Goal: Find specific page/section: Find specific page/section

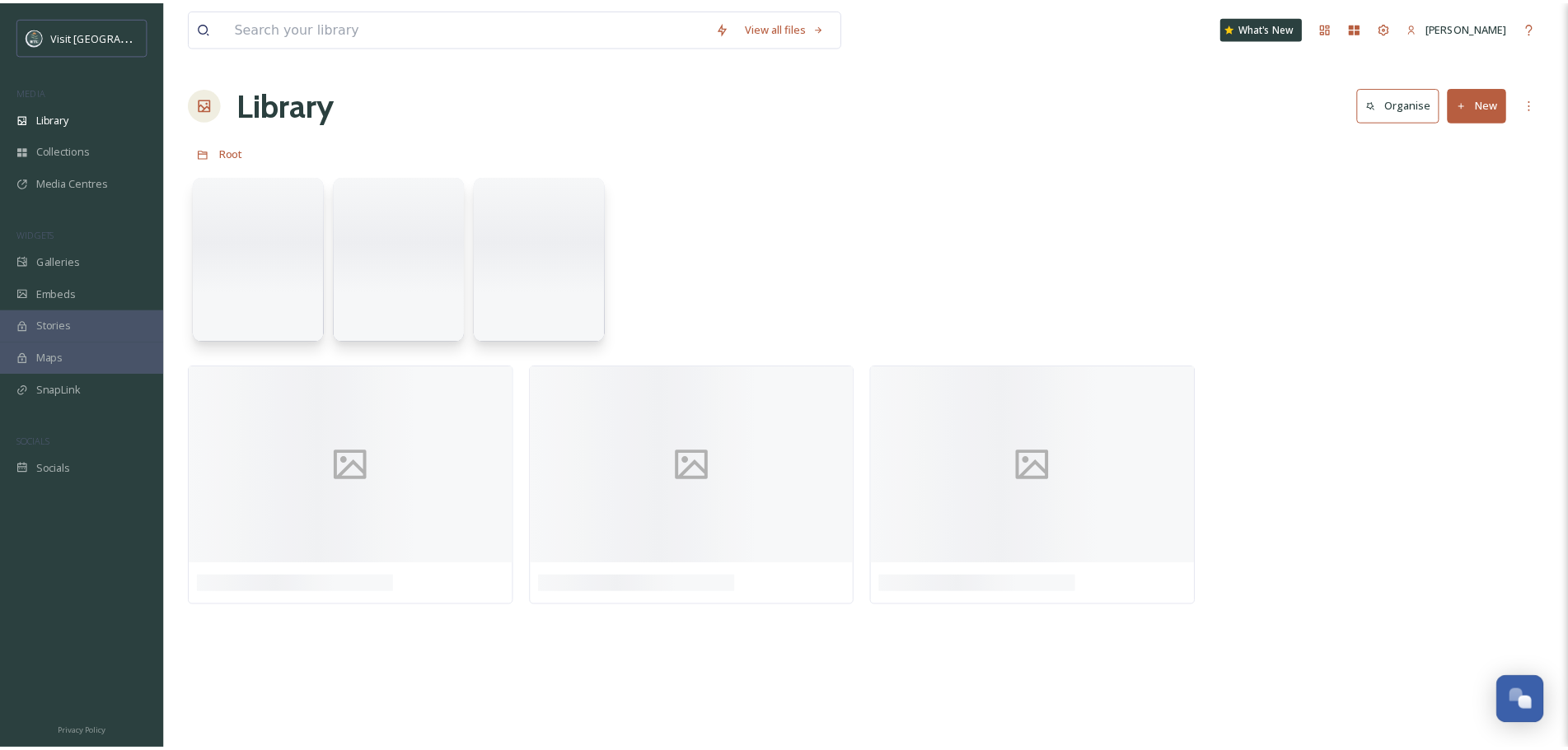
scroll to position [1273, 0]
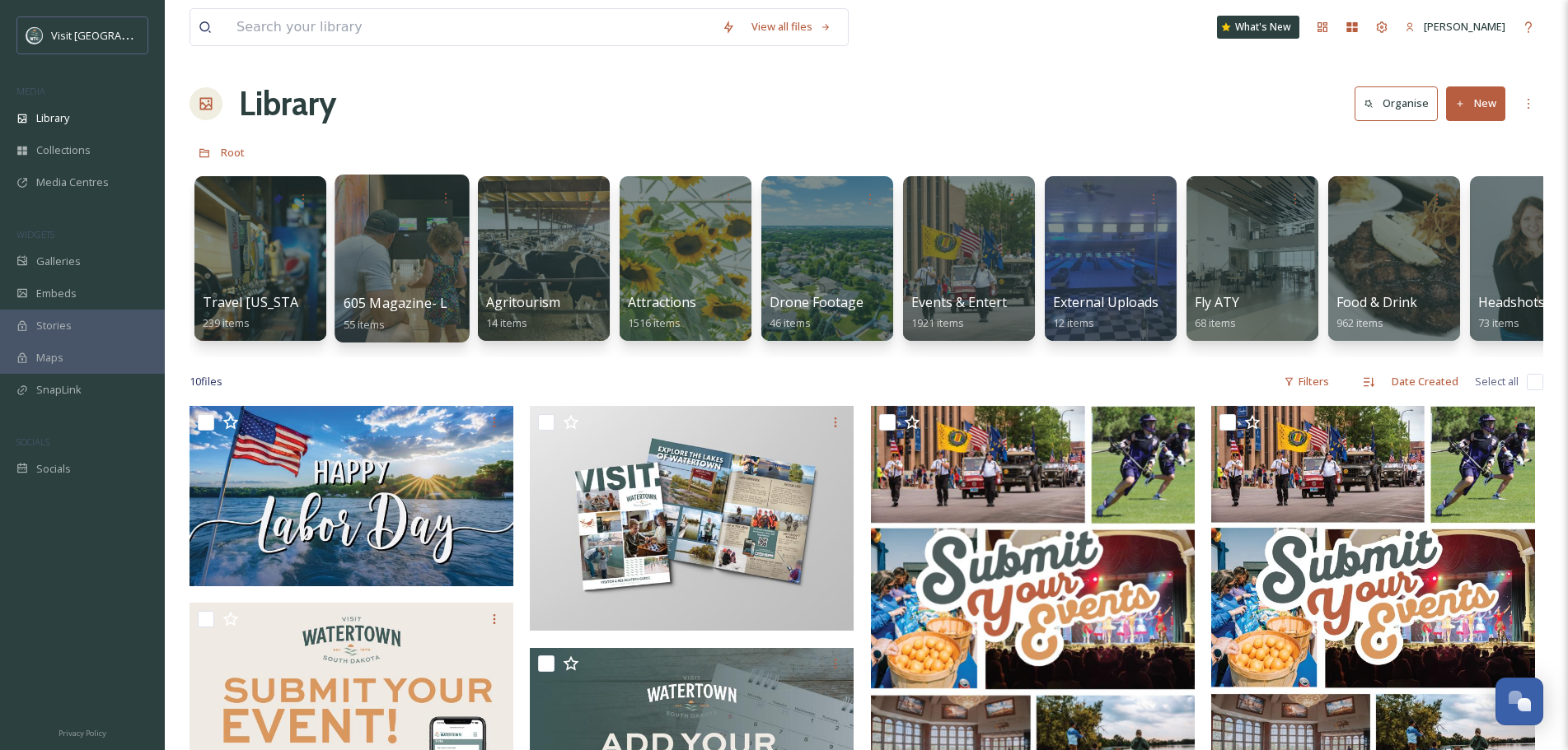
click at [414, 243] on div at bounding box center [401, 259] width 135 height 168
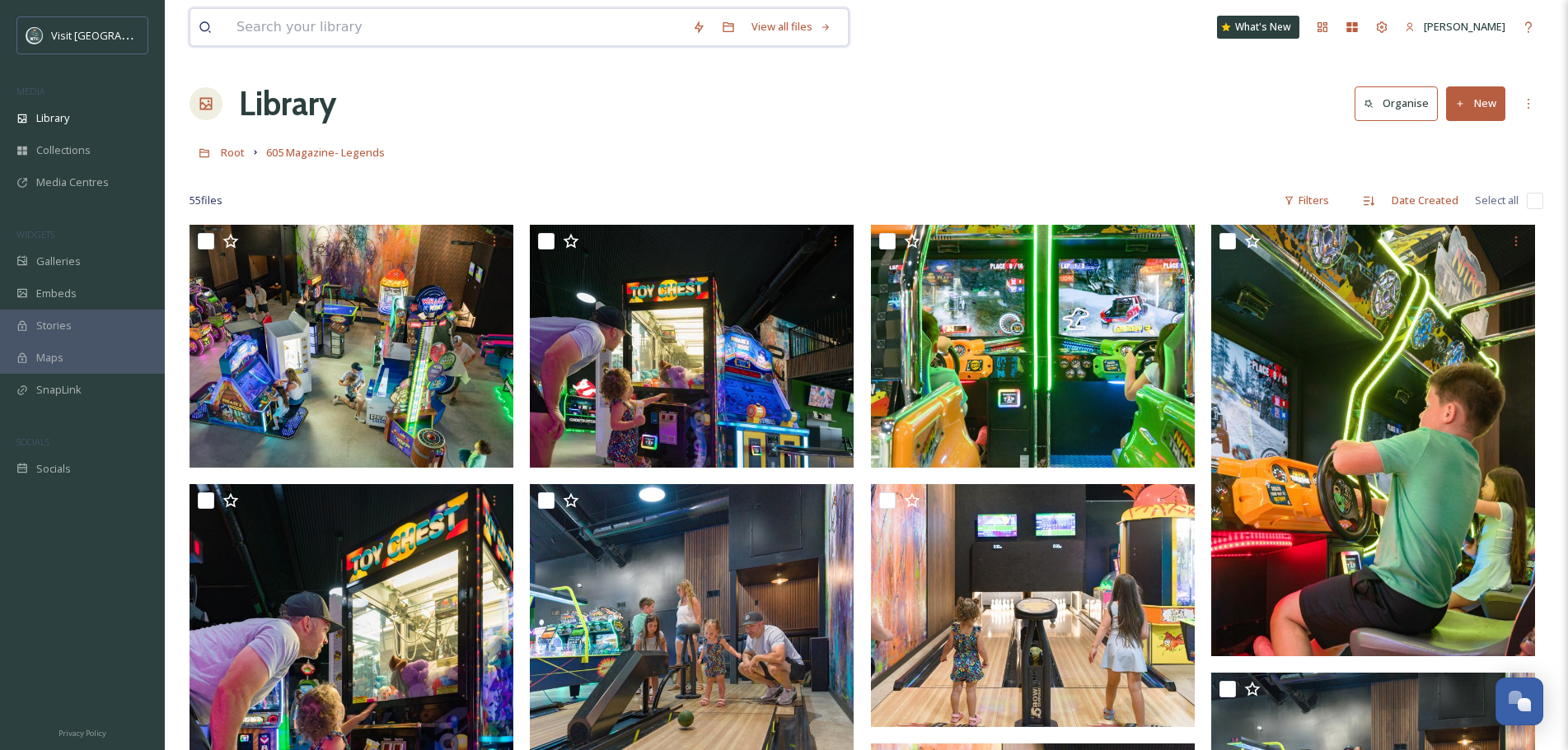
click at [339, 24] on input at bounding box center [455, 27] width 455 height 36
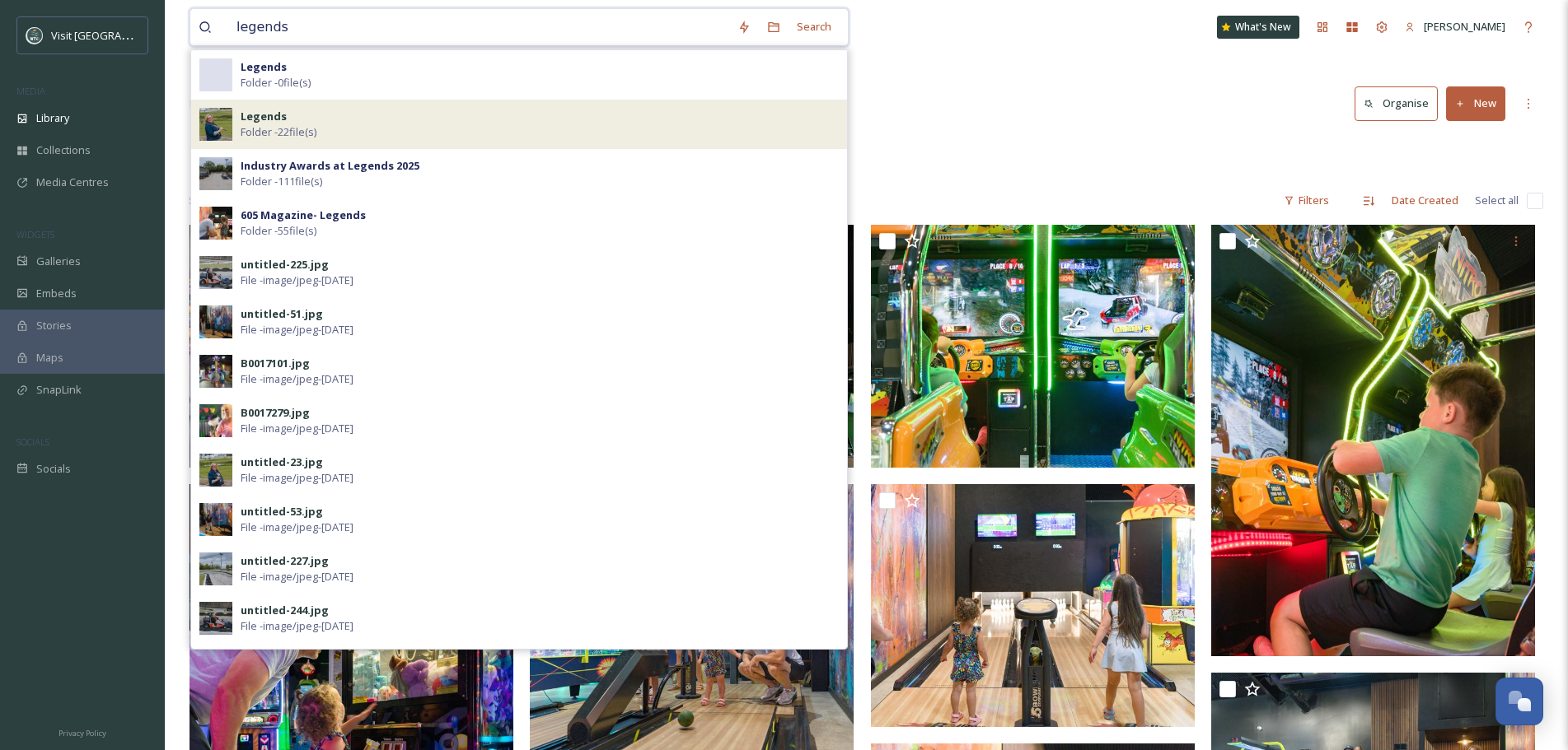
type input "legends"
click at [319, 118] on div "Legends Folder - 22 file(s)" at bounding box center [540, 125] width 598 height 31
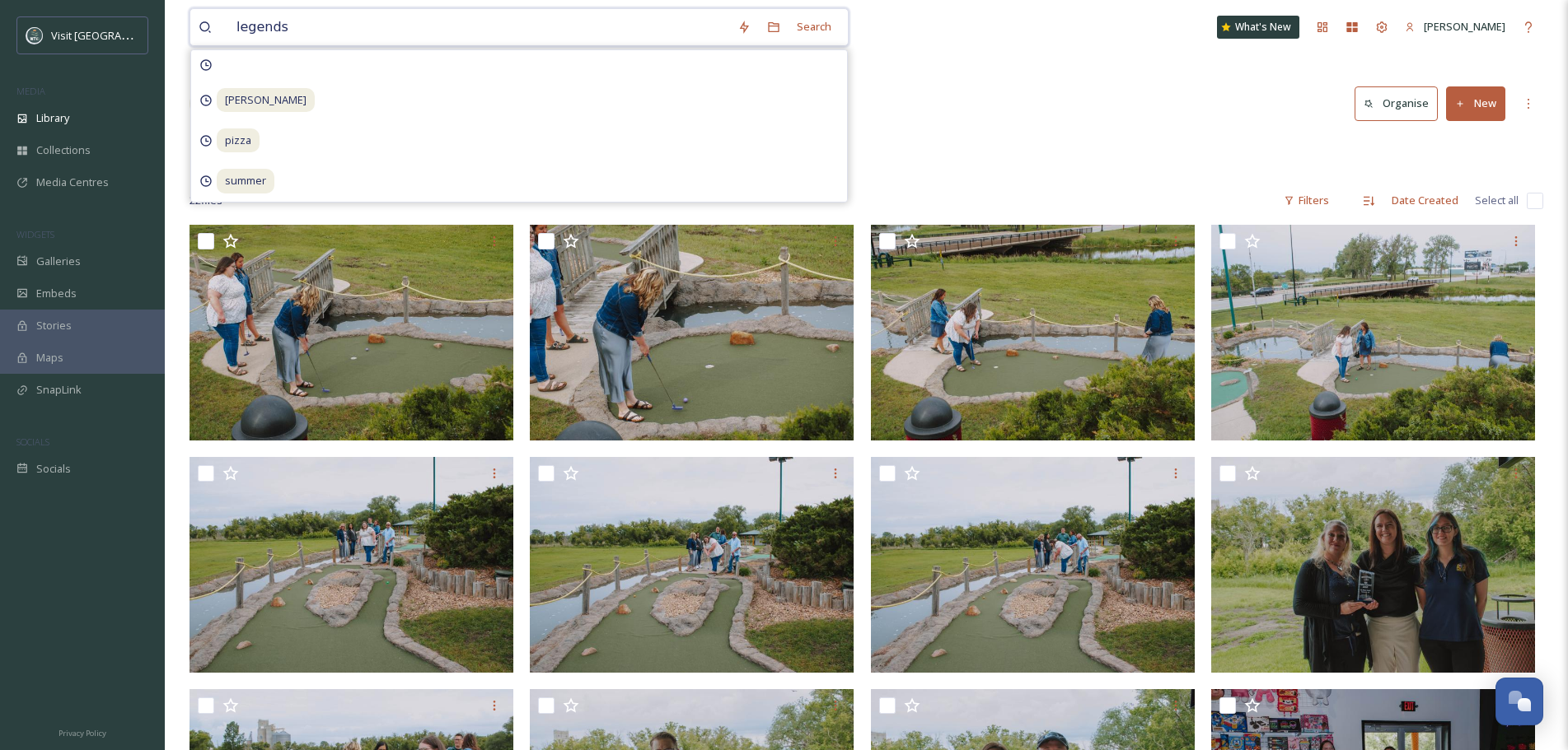
click at [295, 29] on input "legends" at bounding box center [478, 27] width 500 height 36
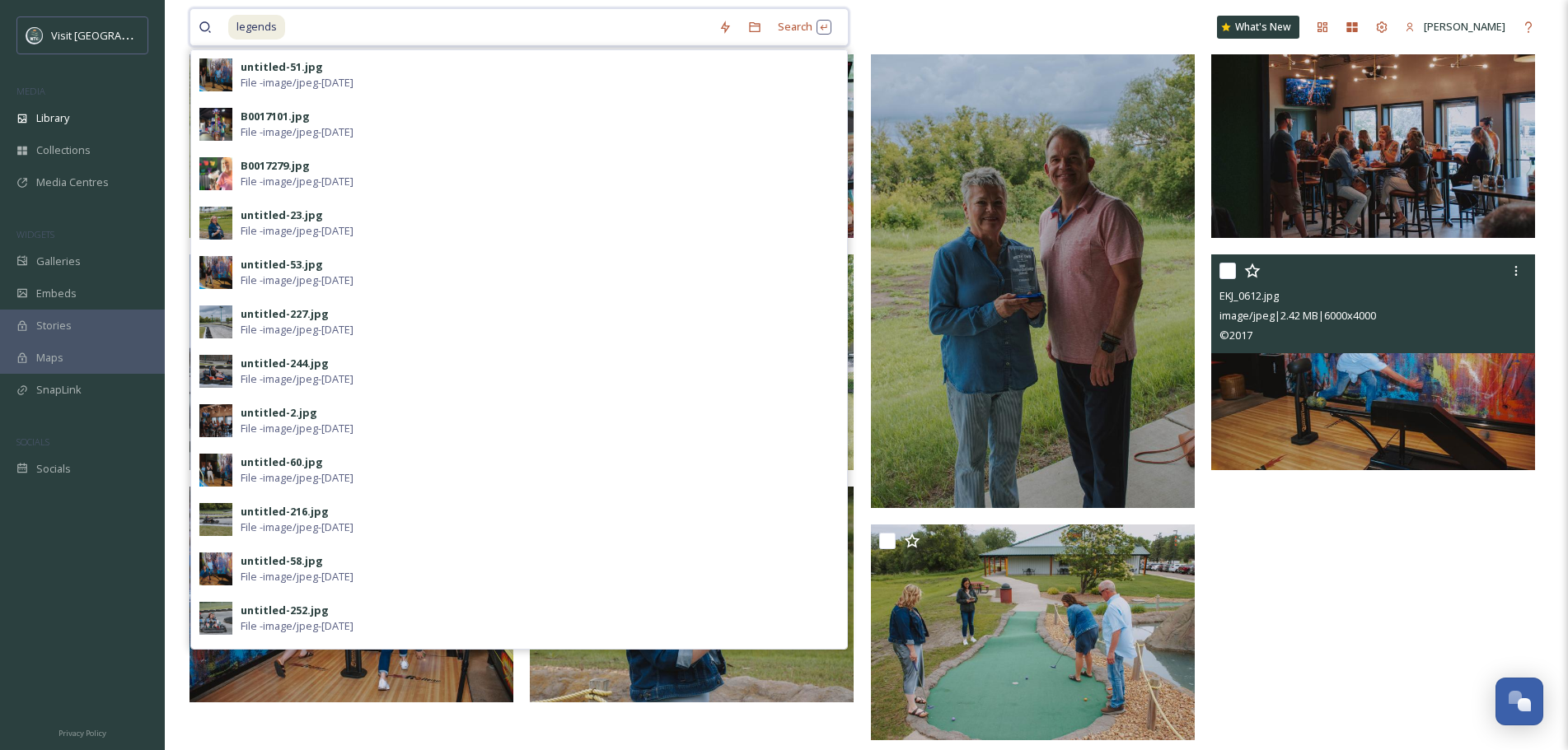
scroll to position [917, 0]
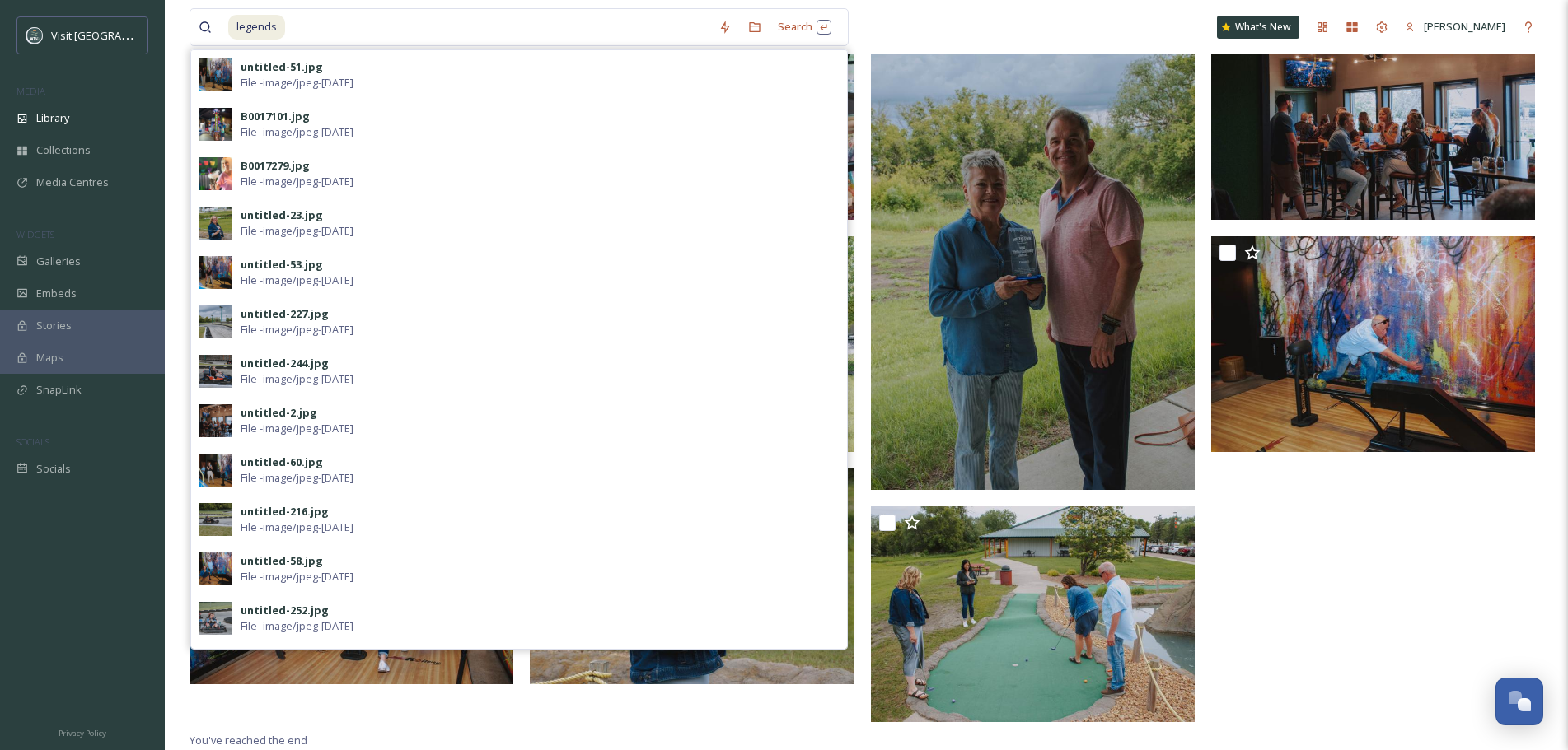
click at [1459, 563] on div at bounding box center [1377, 19] width 332 height 1423
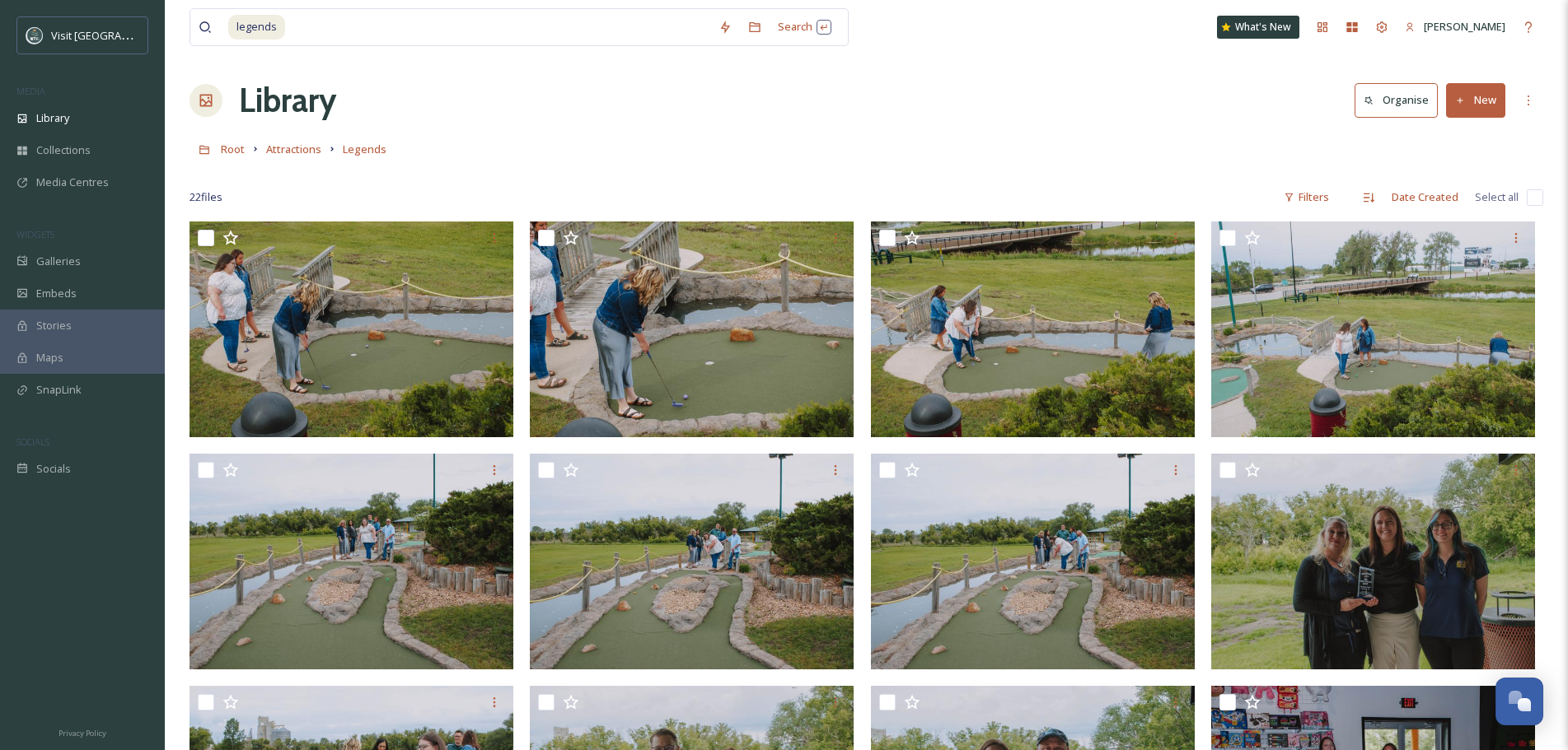
scroll to position [0, 0]
